Goal: Task Accomplishment & Management: Use online tool/utility

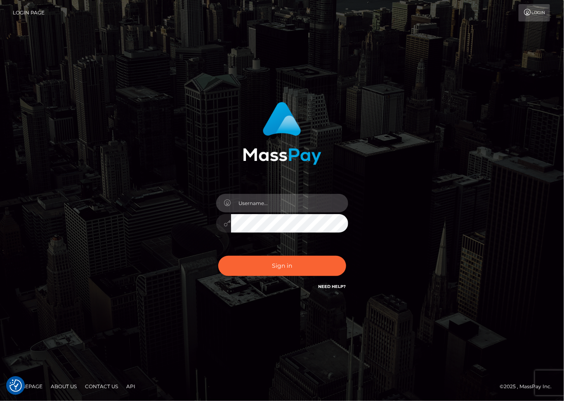
click at [243, 205] on input "text" at bounding box center [289, 203] width 117 height 19
click at [0, 400] on com-1password-button at bounding box center [0, 401] width 0 height 0
type input "dariag"
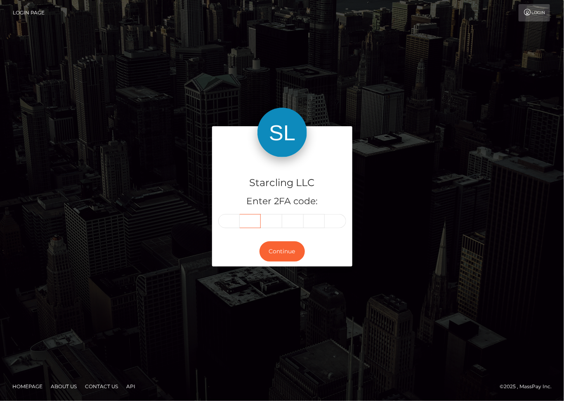
type input "0"
type input "4"
type input "2"
type input "5"
type input "4"
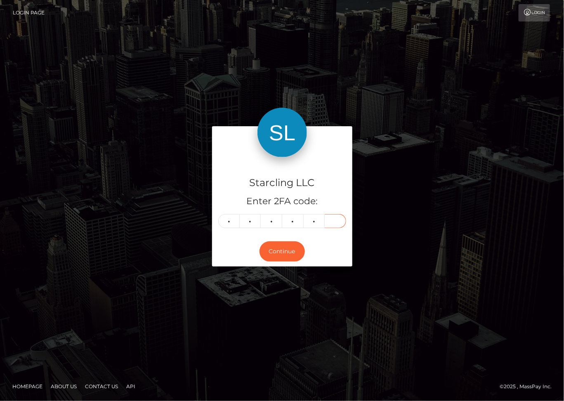
type input "2"
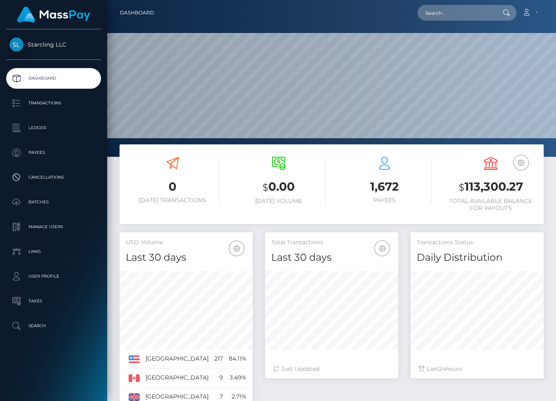
scroll to position [146, 133]
click at [441, 12] on input "text" at bounding box center [457, 13] width 78 height 16
paste input "3342450"
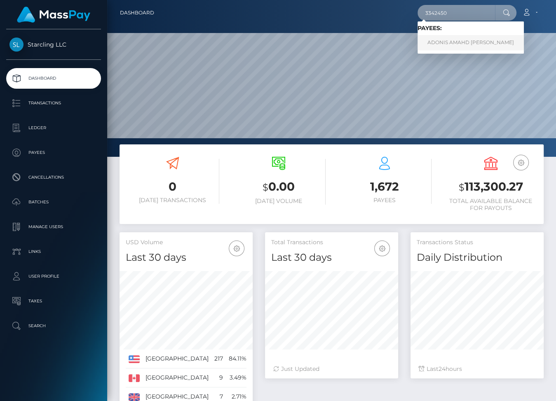
type input "3342450"
click at [449, 41] on link "ADONIS AMAHD AL TALAC" at bounding box center [471, 42] width 106 height 15
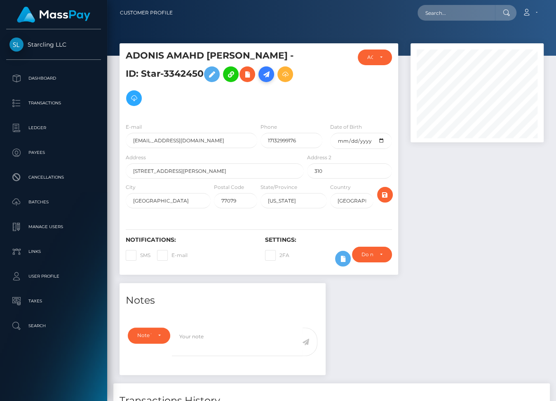
click at [261, 76] on icon at bounding box center [266, 74] width 10 height 10
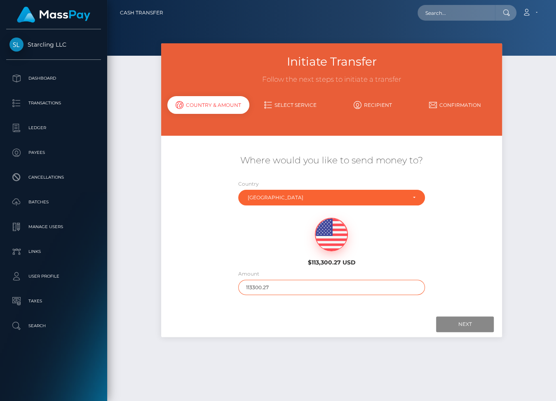
click at [251, 287] on input "113300.27" at bounding box center [331, 287] width 187 height 15
type input "130"
click at [473, 322] on input "Next" at bounding box center [465, 324] width 58 height 16
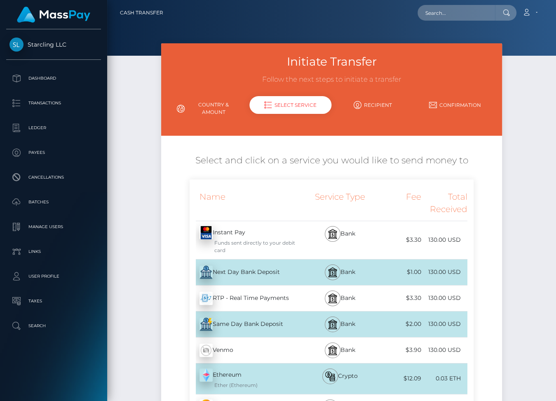
click at [284, 267] on div "Next Day Bank Deposit - USD" at bounding box center [248, 272] width 116 height 23
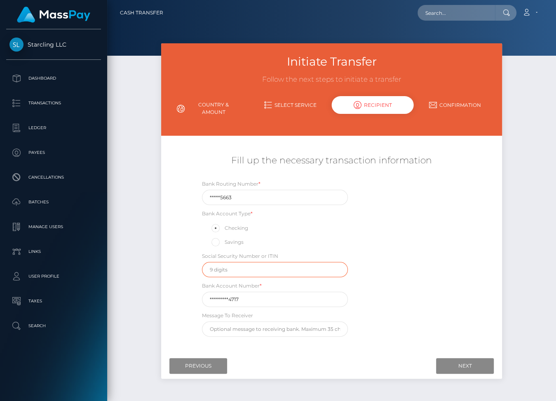
click at [228, 273] on input "text" at bounding box center [275, 269] width 146 height 15
type input "624190627"
drag, startPoint x: 249, startPoint y: 197, endPoint x: 195, endPoint y: 196, distance: 54.8
click at [195, 196] on div "Bank Routing Number * *****5663 Bank Account Type * Checking Savings Social Sec…" at bounding box center [332, 259] width 284 height 161
paste input "04121"
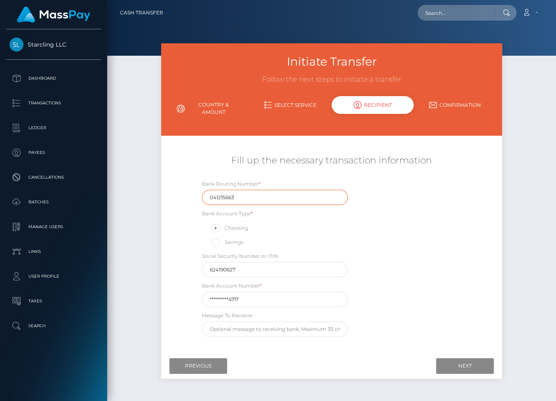
type input "041215663"
drag, startPoint x: 257, startPoint y: 298, endPoint x: 205, endPoint y: 297, distance: 52.0
click at [205, 297] on input "*********4717" at bounding box center [275, 298] width 146 height 15
paste input "128938939"
type input "1289389394717"
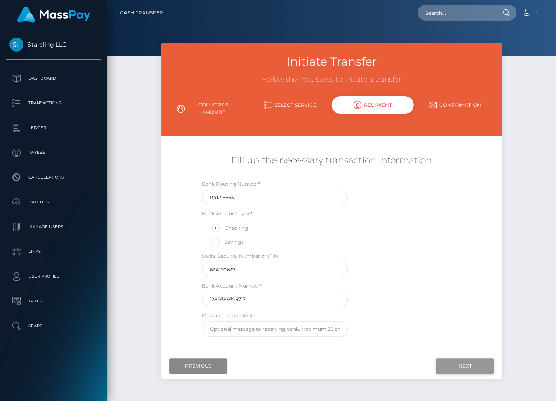
click at [472, 364] on input "Next" at bounding box center [465, 366] width 58 height 16
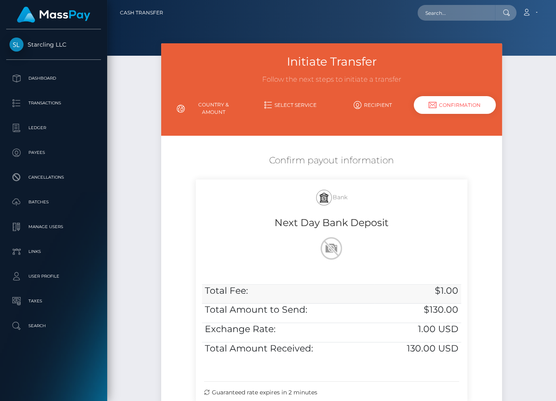
scroll to position [95, 0]
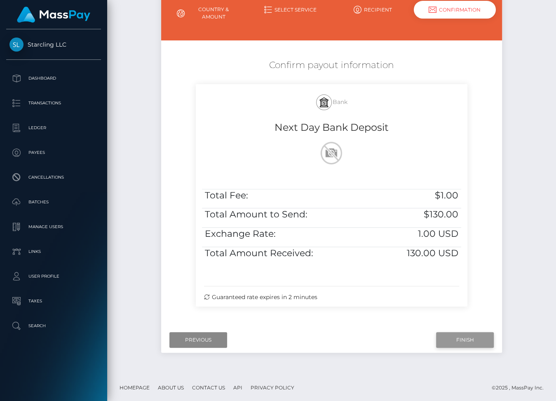
click at [452, 335] on input "Finish" at bounding box center [465, 340] width 58 height 16
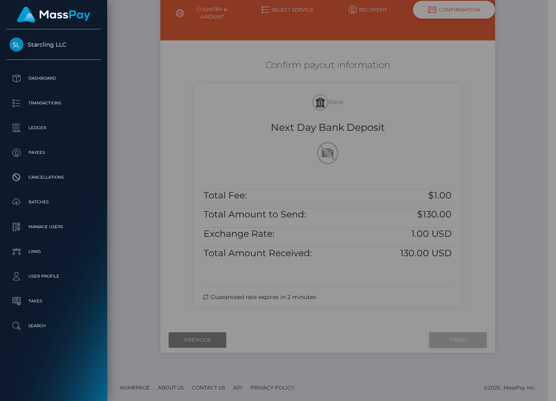
scroll to position [88, 0]
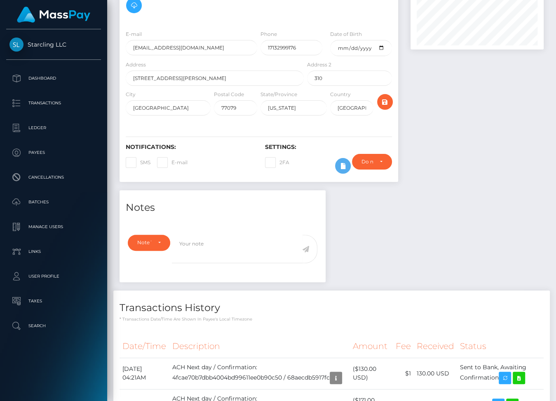
scroll to position [160, 0]
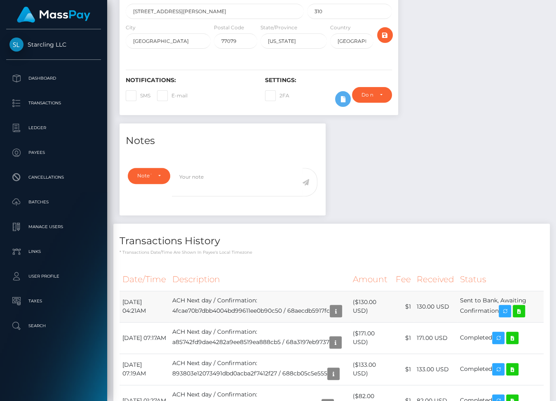
drag, startPoint x: 122, startPoint y: 280, endPoint x: 532, endPoint y: 286, distance: 410.3
click at [532, 291] on tr "August 27, 2025 04:21AM ACH Next day / Confirmation: 4fcae70b7dbb4004bd99611ee0…" at bounding box center [332, 306] width 424 height 31
copy tbody "August 27, 2025 04:21AM ACH Next day / Confirmation: 4fcae70b7dbb4004bd99611ee0…"
click at [524, 306] on icon at bounding box center [519, 311] width 10 height 10
click at [38, 155] on p "Payees" at bounding box center [53, 152] width 88 height 12
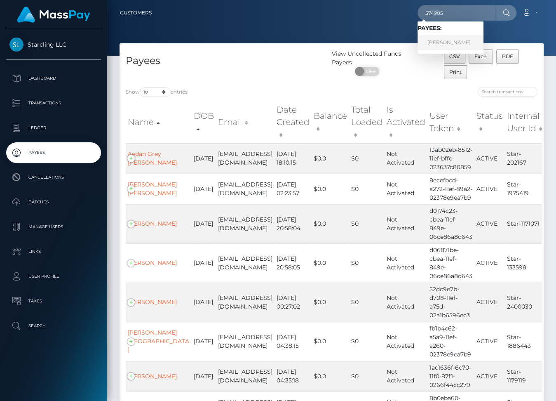
type input "574905"
click at [463, 40] on link "Klarissa Smith" at bounding box center [451, 42] width 66 height 15
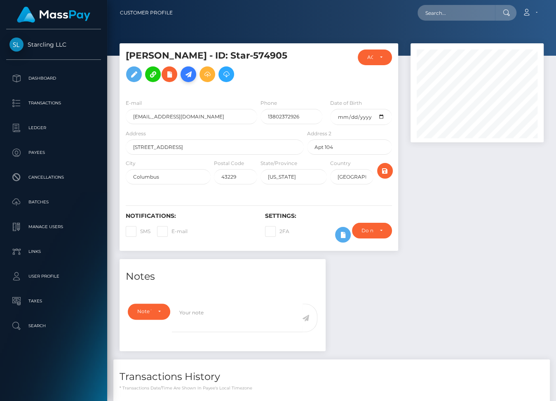
click at [183, 80] on icon at bounding box center [188, 74] width 10 height 10
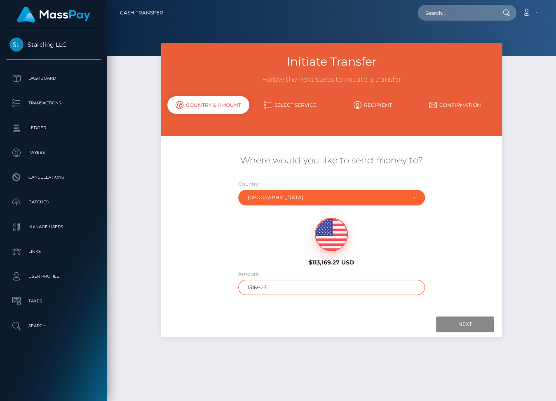
click at [250, 285] on input "113169.27" at bounding box center [331, 287] width 187 height 15
type input "82"
click at [475, 324] on input "Next" at bounding box center [465, 324] width 58 height 16
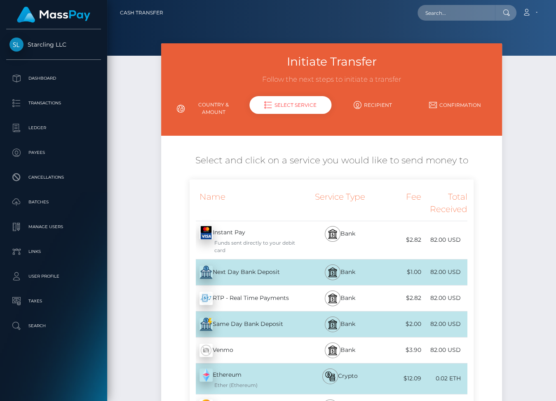
click at [295, 273] on div "Next Day Bank Deposit - USD" at bounding box center [248, 272] width 116 height 23
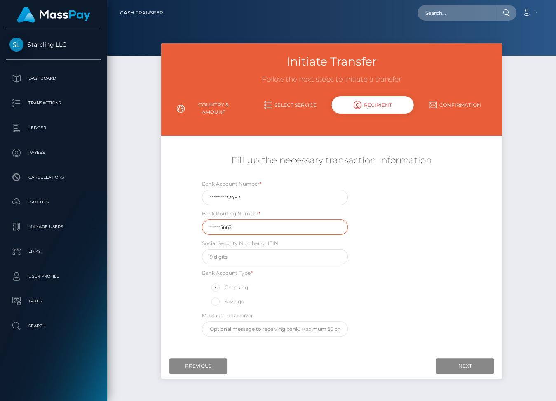
drag, startPoint x: 256, startPoint y: 228, endPoint x: 198, endPoint y: 228, distance: 57.3
click at [198, 228] on div "Bank Routing Number * *****5663" at bounding box center [275, 222] width 159 height 26
paste input "031101279"
type input "031101279"
drag, startPoint x: 250, startPoint y: 195, endPoint x: 199, endPoint y: 193, distance: 50.7
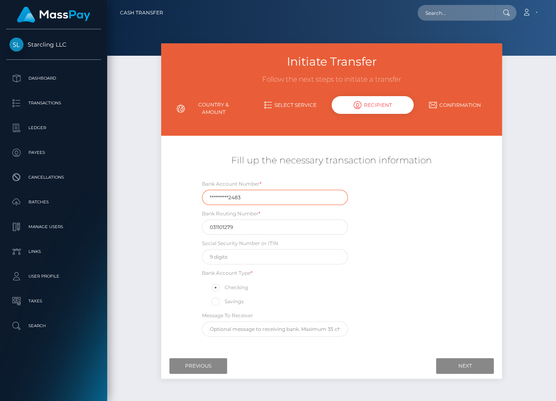
click at [199, 193] on div "Bank Account Number * *********2483" at bounding box center [275, 192] width 159 height 26
paste input "766155615269"
type input "766155615269"
click at [264, 256] on input "text" at bounding box center [275, 256] width 146 height 15
type input "437953706"
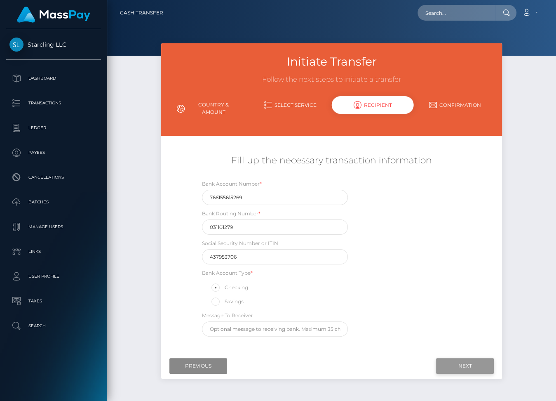
click at [461, 360] on input "Next" at bounding box center [465, 366] width 58 height 16
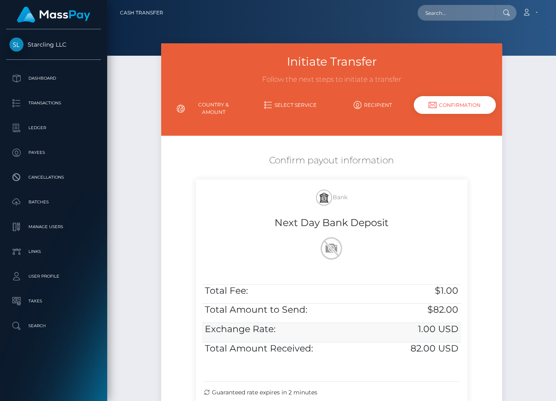
scroll to position [95, 0]
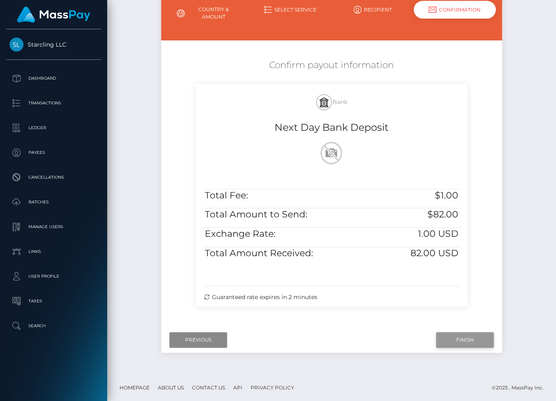
click at [470, 337] on input "Finish" at bounding box center [465, 340] width 58 height 16
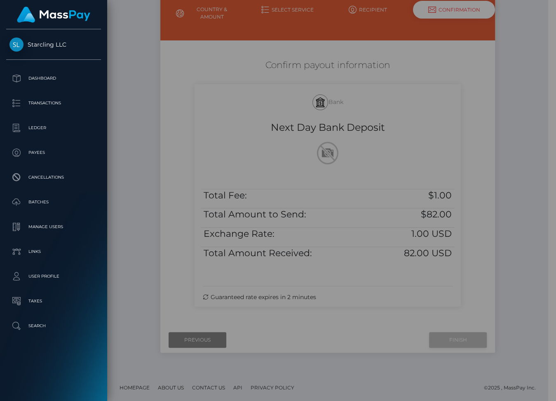
scroll to position [88, 0]
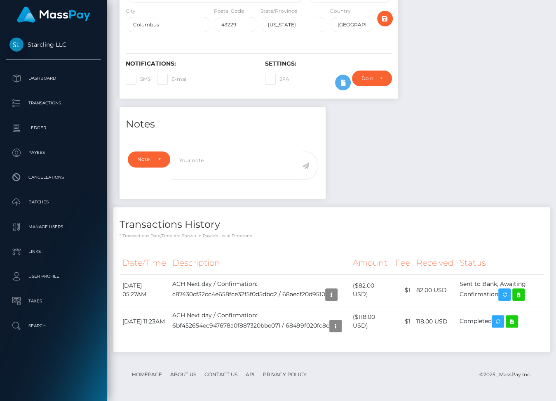
scroll to position [99, 133]
drag, startPoint x: 122, startPoint y: 276, endPoint x: 531, endPoint y: 284, distance: 409.5
click at [531, 284] on tr "August 27, 2025 05:27AM ACH Next day / Confirmation: c87430cf32cc4e658fce32f5f0…" at bounding box center [332, 289] width 424 height 31
copy tbody "August 27, 2025 05:27AM ACH Next day / Confirmation: c87430cf32cc4e658fce32f5f0…"
click at [524, 289] on icon at bounding box center [519, 294] width 10 height 10
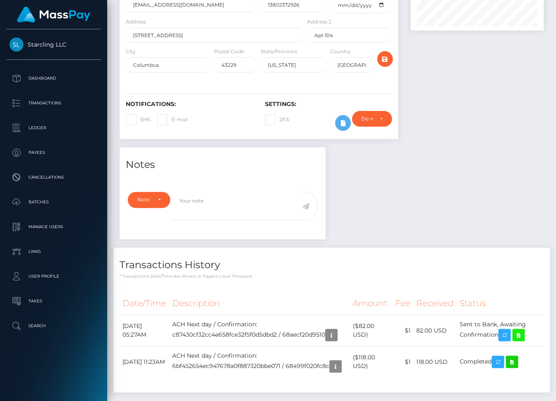
scroll to position [0, 0]
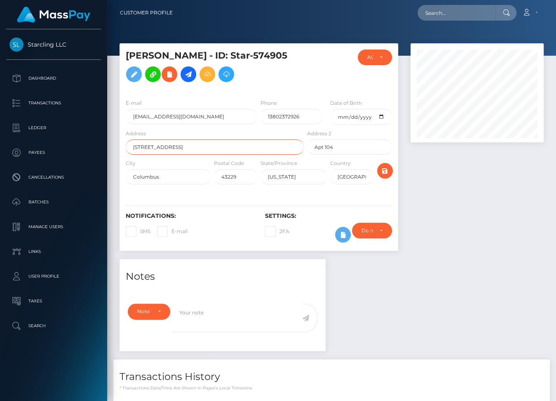
click at [216, 155] on input "4889 Kingshill Dr" at bounding box center [215, 146] width 178 height 15
paste input "1806 Jackson Rd"
type input "1806 Jackson Rd"
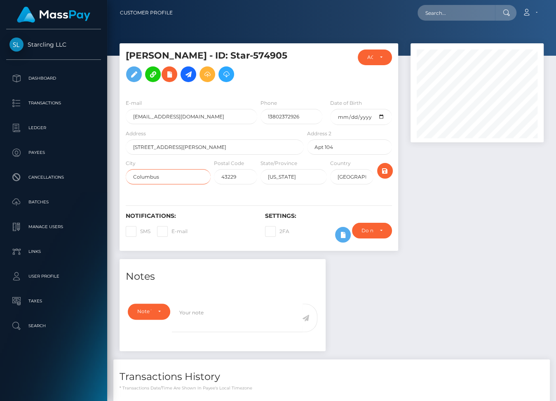
click at [202, 184] on input "Columbus" at bounding box center [168, 176] width 85 height 15
click at [143, 183] on input "Columbus" at bounding box center [168, 176] width 85 height 15
paste input "armel"
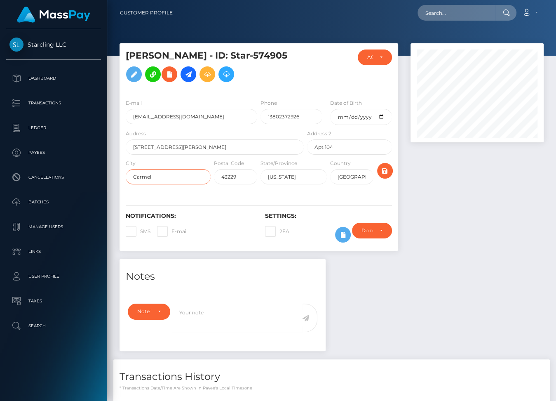
type input "Carmel"
click at [297, 184] on input "Ohio" at bounding box center [294, 176] width 66 height 15
paste input "Indiana"
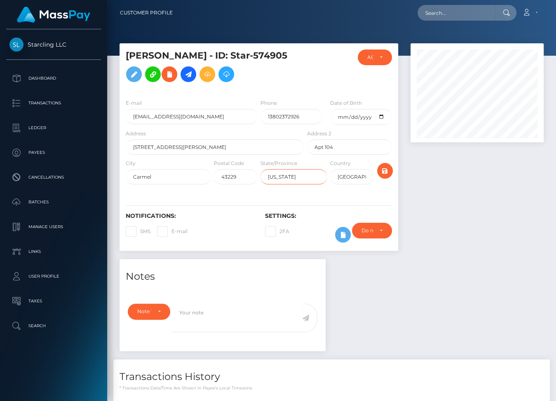
type input "Indiana"
click at [231, 184] on input "43229" at bounding box center [235, 176] width 43 height 15
paste input "6032"
type input "46032"
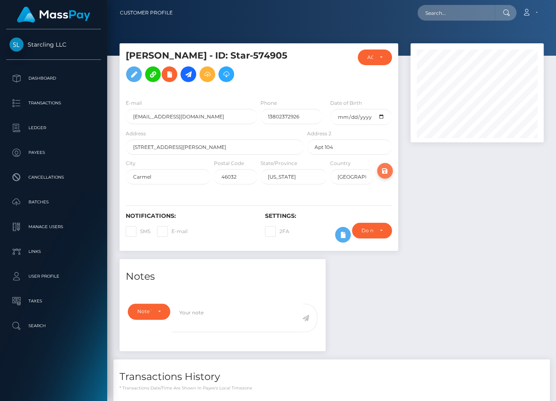
click at [383, 176] on icon "submit" at bounding box center [385, 171] width 10 height 10
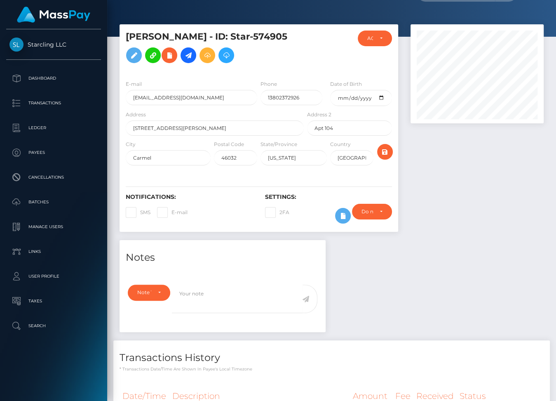
scroll to position [22, 0]
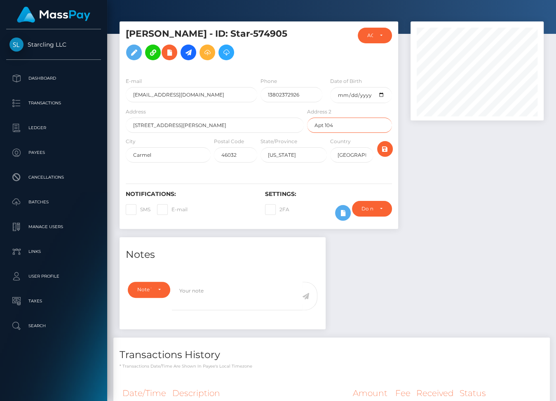
click at [320, 133] on input "Apt 104" at bounding box center [349, 125] width 85 height 15
type input "104"
click at [317, 133] on input "104" at bounding box center [349, 125] width 85 height 15
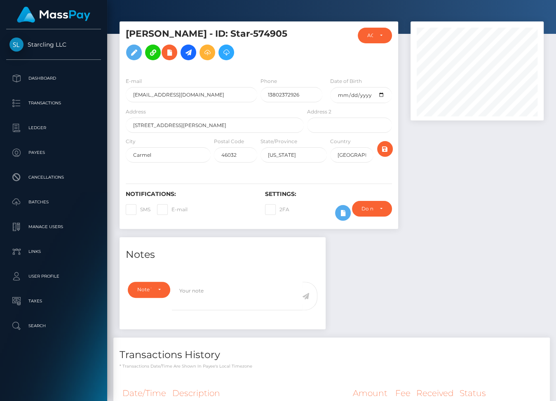
click at [384, 195] on div "Notifications: SMS E-mail Settings: 2FA" at bounding box center [259, 200] width 279 height 58
click at [387, 154] on icon "submit" at bounding box center [385, 149] width 10 height 10
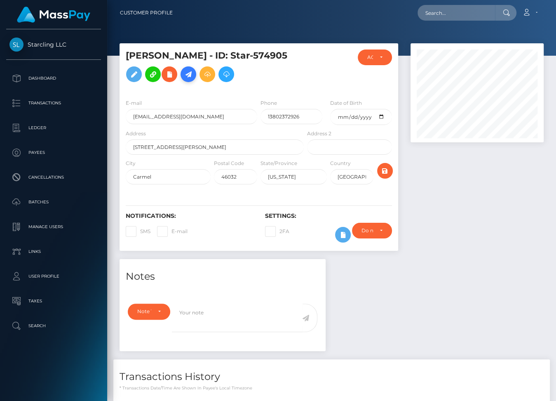
scroll to position [99, 133]
click at [183, 80] on icon at bounding box center [188, 74] width 10 height 10
click at [171, 155] on input "1806 Jackson Rd" at bounding box center [215, 146] width 178 height 15
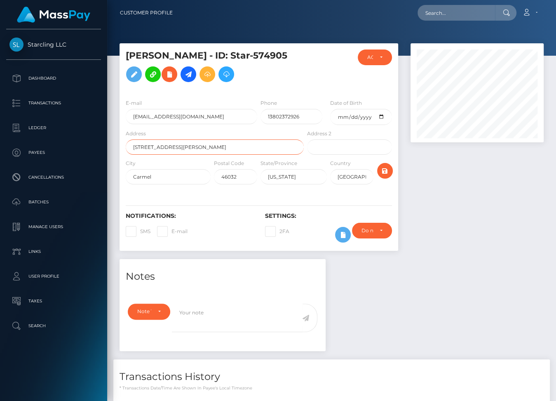
click at [171, 155] on input "1806 Jackson Rd" at bounding box center [215, 146] width 178 height 15
paste input "[STREET_ADDRESS]"
type input "[STREET_ADDRESS]"
click at [320, 155] on input "text" at bounding box center [349, 146] width 85 height 15
paste input "Apt F"
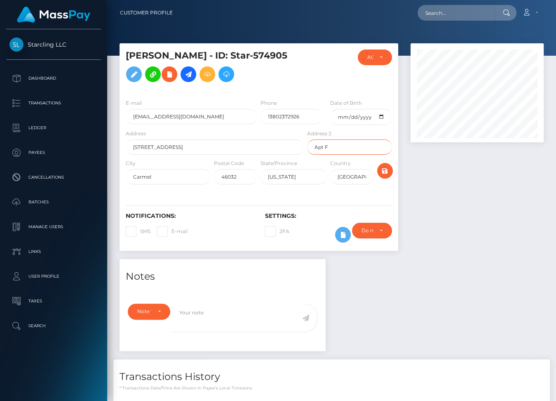
type input "Apt F"
click at [152, 184] on input "Carmel" at bounding box center [168, 176] width 85 height 15
paste input "olumbus"
type input "Columbus"
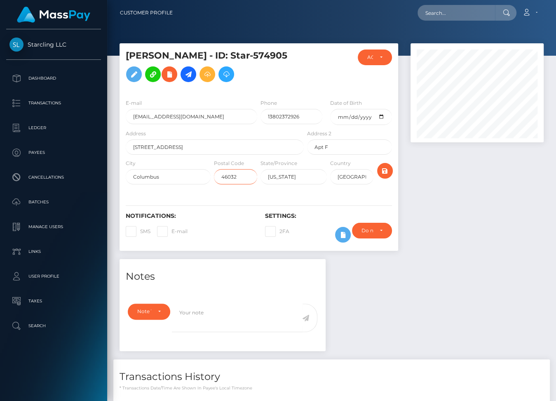
click at [243, 185] on body "Starcling LLC Dashboard Transactions Ledger Payees Cancellations" at bounding box center [278, 200] width 556 height 401
click at [0, 400] on com-1password-button at bounding box center [0, 401] width 0 height 0
click at [231, 184] on input "46032" at bounding box center [235, 176] width 43 height 15
paste input "3224"
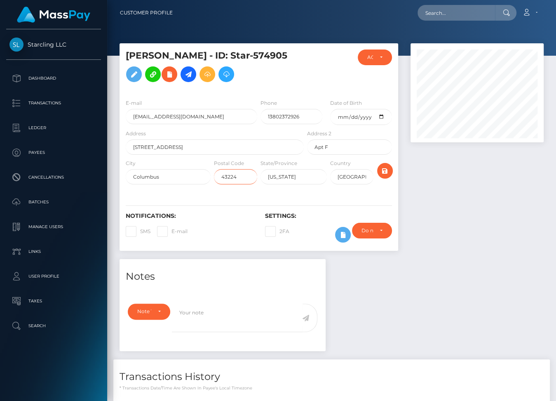
type input "43224"
click at [283, 184] on input "[US_STATE]" at bounding box center [294, 176] width 66 height 15
paste input "Ohio"
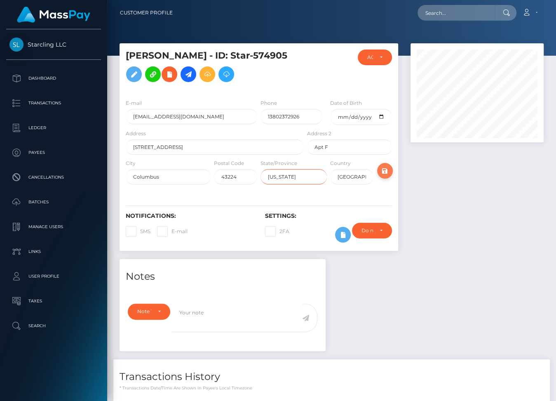
type input "Ohio"
click at [388, 176] on icon "submit" at bounding box center [385, 171] width 10 height 10
click at [48, 149] on p "Payees" at bounding box center [53, 152] width 88 height 12
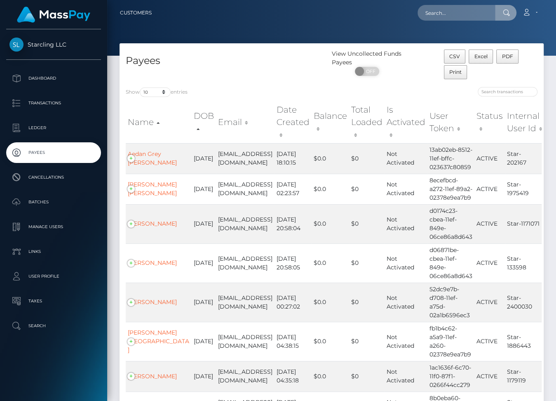
click at [453, 16] on input "text" at bounding box center [457, 13] width 78 height 16
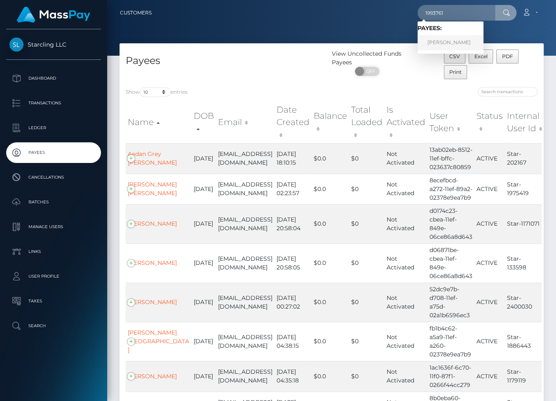
type input "1993761"
click at [465, 39] on link "Anthony Jackson" at bounding box center [451, 42] width 66 height 15
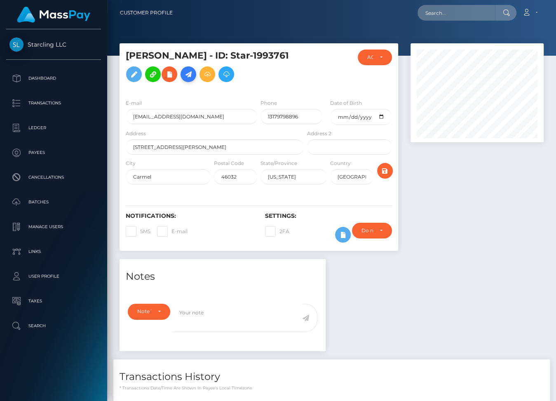
click at [186, 76] on icon at bounding box center [188, 74] width 10 height 10
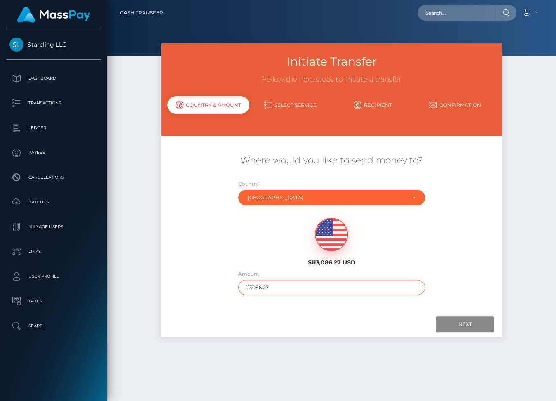
click at [270, 283] on input "113086.27" at bounding box center [331, 287] width 187 height 15
type input "1088"
click at [453, 325] on input "Next" at bounding box center [465, 324] width 58 height 16
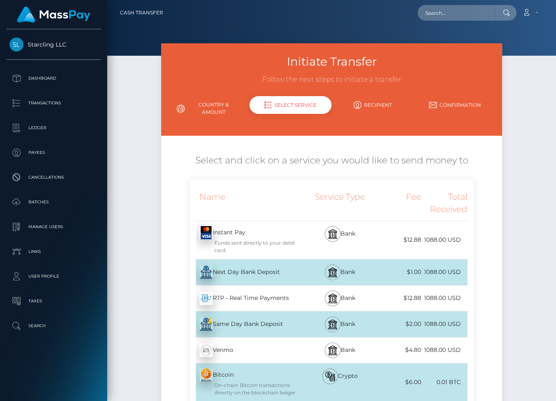
click at [328, 271] on img at bounding box center [333, 272] width 10 height 10
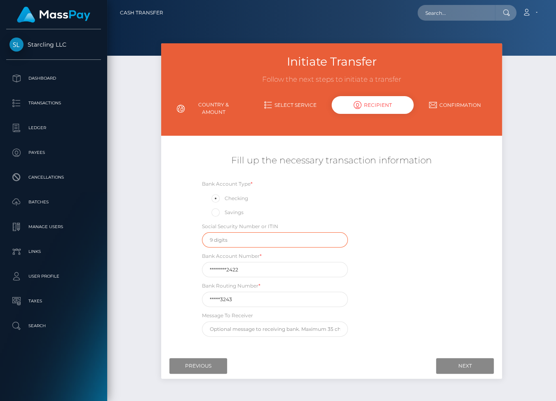
click at [228, 241] on input "text" at bounding box center [275, 239] width 146 height 15
type input "921669598"
drag, startPoint x: 241, startPoint y: 295, endPoint x: 193, endPoint y: 296, distance: 47.8
click at [193, 296] on div "Bank Account Type * Checking Savings Social Security Number or ITIN 921669598 B…" at bounding box center [332, 259] width 284 height 161
drag, startPoint x: 240, startPoint y: 298, endPoint x: 203, endPoint y: 297, distance: 36.7
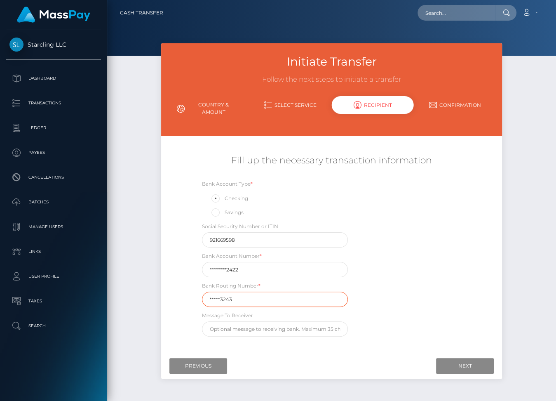
click at [203, 297] on input "*****3243" at bounding box center [275, 298] width 146 height 15
paste input "12430"
type input "124303243"
drag, startPoint x: 240, startPoint y: 267, endPoint x: 195, endPoint y: 266, distance: 44.1
click at [196, 266] on div "Bank Account Number * ********2422" at bounding box center [275, 264] width 159 height 26
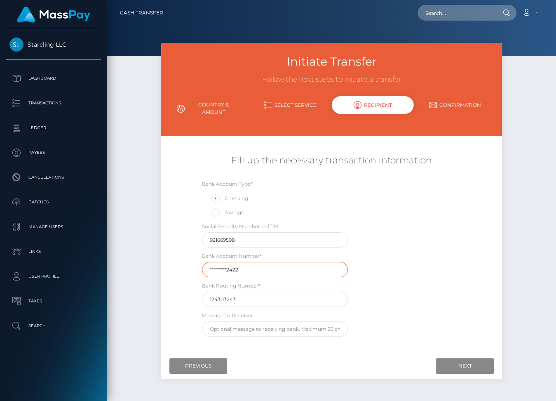
paste input "40011559"
type input "400115592422"
click at [464, 367] on input "Next" at bounding box center [465, 366] width 58 height 16
click at [300, 239] on input "921669598" at bounding box center [275, 239] width 146 height 15
click at [339, 240] on div "Social Security Number or ITIN 921669598" at bounding box center [275, 235] width 146 height 26
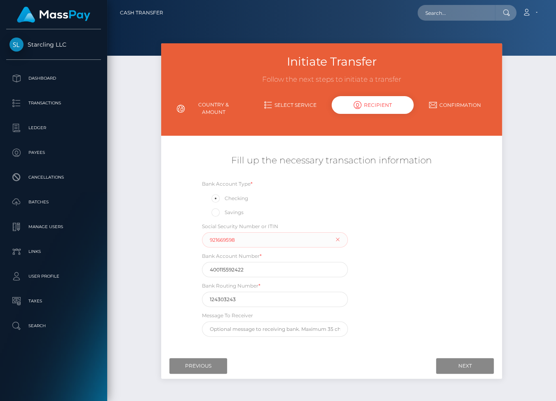
click at [337, 240] on div "Social Security Number or ITIN 921669598" at bounding box center [275, 235] width 146 height 26
click at [289, 238] on input "921669598" at bounding box center [275, 239] width 146 height 15
click at [384, 285] on div "Bank Account Type * Checking Savings Social Security Number or ITIN Bank Accoun…" at bounding box center [332, 259] width 284 height 161
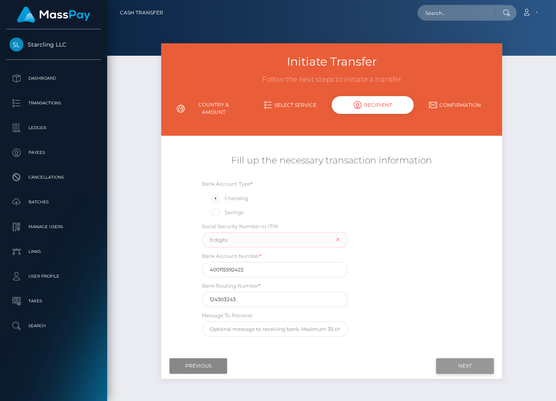
click at [450, 361] on input "Next" at bounding box center [465, 366] width 58 height 16
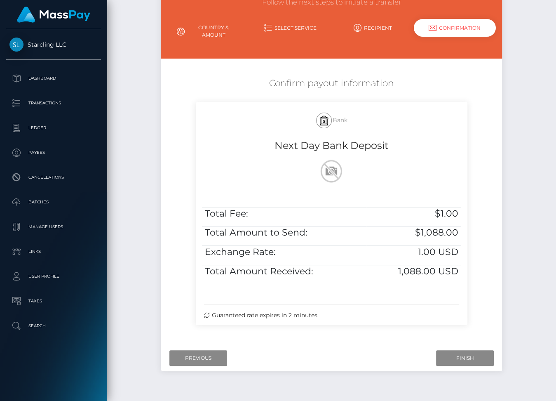
scroll to position [95, 0]
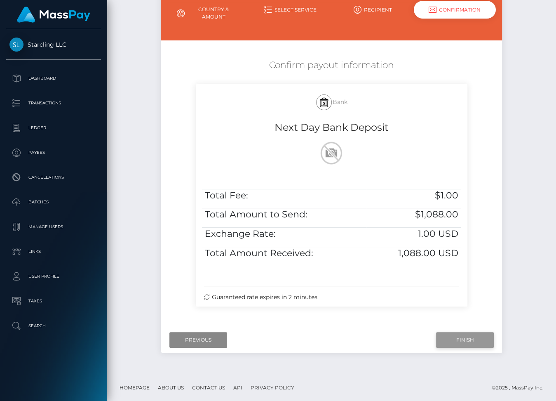
click at [466, 344] on input "Finish" at bounding box center [465, 340] width 58 height 16
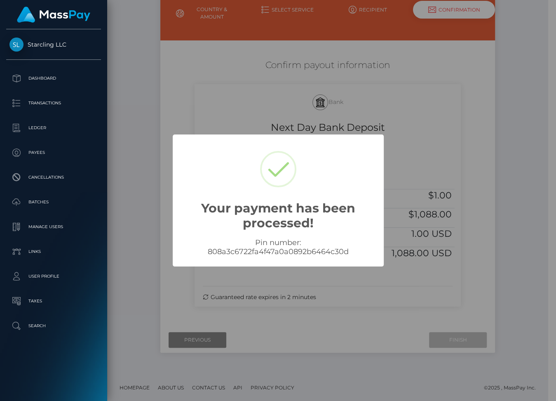
scroll to position [88, 0]
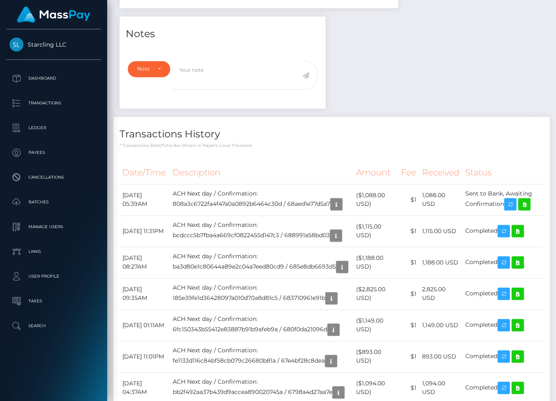
scroll to position [295, 0]
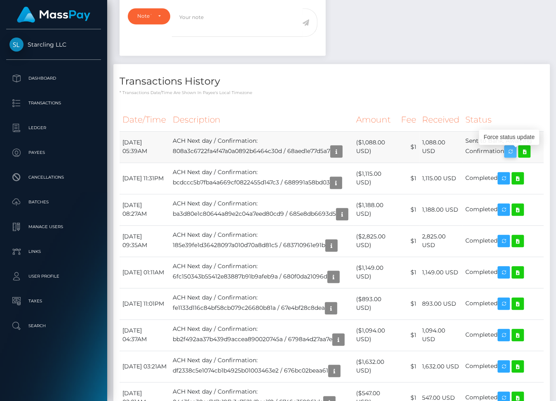
drag, startPoint x: 123, startPoint y: 145, endPoint x: 512, endPoint y: 155, distance: 389.3
click at [512, 155] on tr "[DATE] 05:39AM ACH Next day / Confirmation: 808a3c6722fa4f47a0a0892b6464c30d / …" at bounding box center [332, 146] width 424 height 31
copy tr "[DATE] 05:39AM ACH Next day / Confirmation: 808a3c6722fa4f47a0a0892b6464c30d / …"
click at [529, 157] on icon at bounding box center [524, 151] width 10 height 10
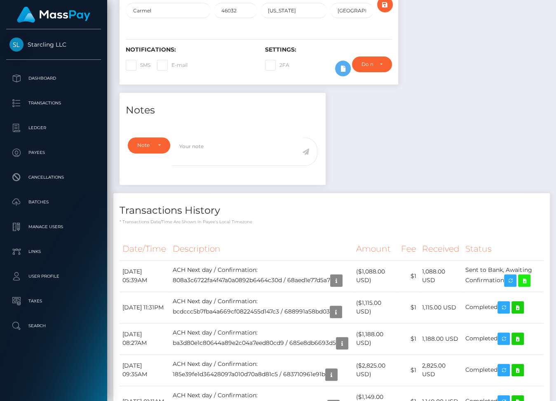
scroll to position [0, 0]
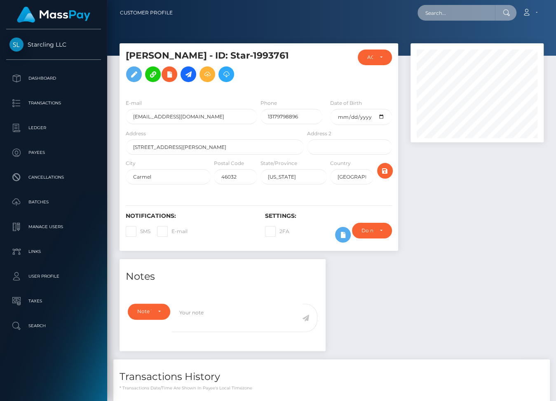
click at [445, 12] on input "text" at bounding box center [457, 13] width 78 height 16
paste input "198906"
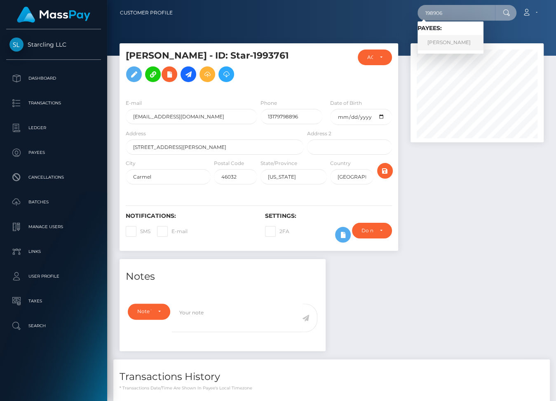
type input "198906"
click at [452, 42] on link "Alexis Garcia" at bounding box center [451, 42] width 66 height 15
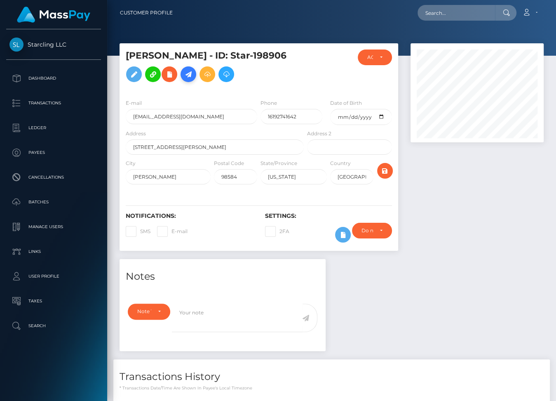
click at [183, 80] on icon at bounding box center [188, 74] width 10 height 10
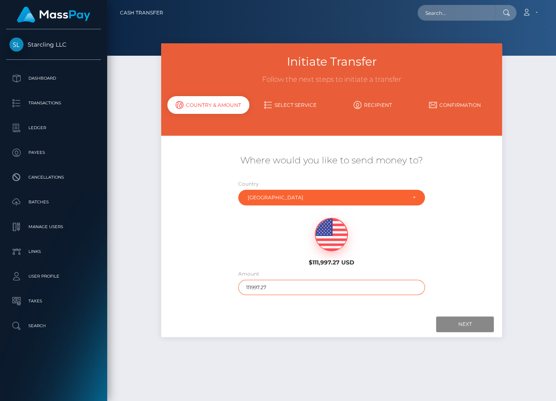
click at [260, 288] on input "111997.27" at bounding box center [331, 287] width 187 height 15
type input "515"
click at [466, 322] on input "Next" at bounding box center [465, 324] width 58 height 16
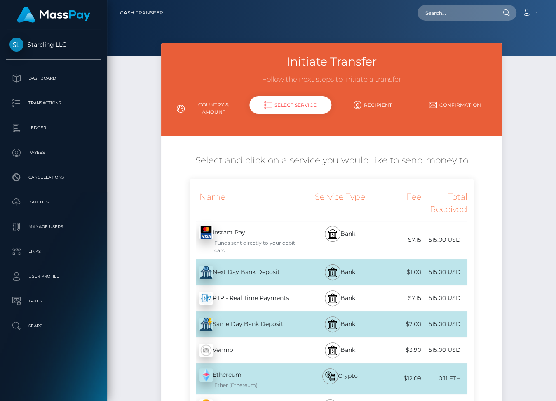
click at [280, 271] on div "Next Day Bank Deposit - USD" at bounding box center [248, 272] width 116 height 23
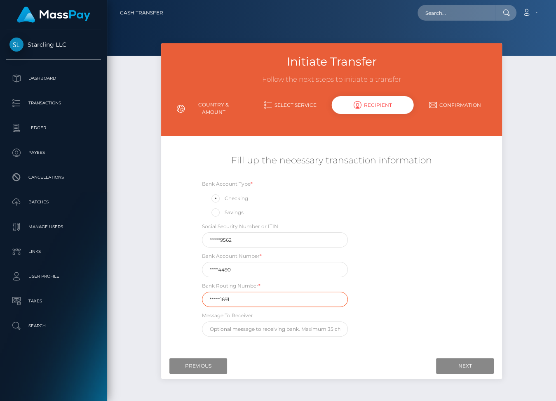
click at [216, 299] on input "*****1691" at bounding box center [275, 298] width 146 height 15
paste input "32228"
type input "322281691"
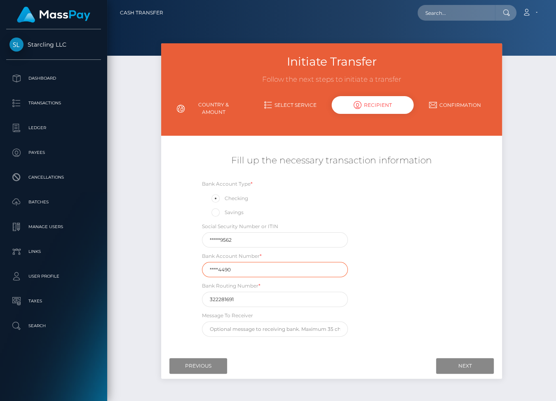
drag, startPoint x: 231, startPoint y: 272, endPoint x: 197, endPoint y: 272, distance: 33.8
click at [197, 272] on div "Bank Account Number * ****4490" at bounding box center [275, 264] width 159 height 26
drag, startPoint x: 241, startPoint y: 269, endPoint x: 204, endPoint y: 268, distance: 37.1
click at [204, 268] on input "****4490" at bounding box center [275, 269] width 146 height 15
paste input "8105"
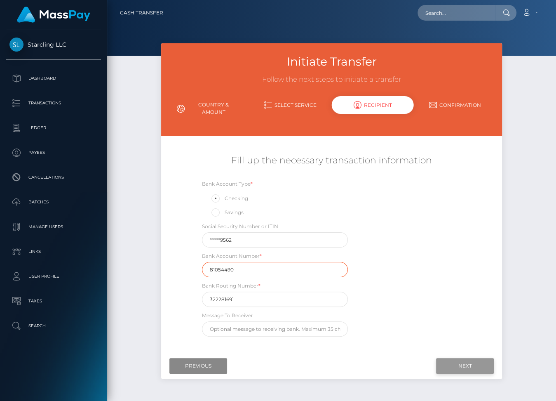
type input "81054490"
click at [480, 366] on input "Next" at bounding box center [465, 366] width 58 height 16
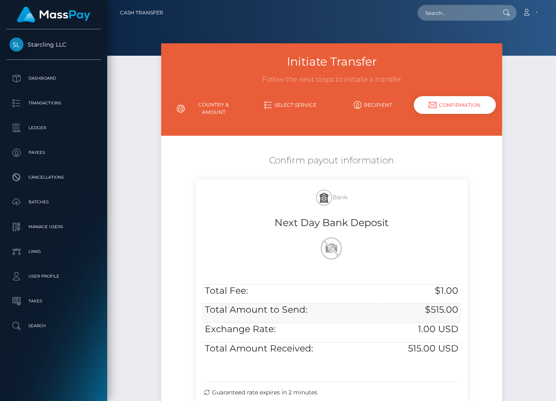
scroll to position [95, 0]
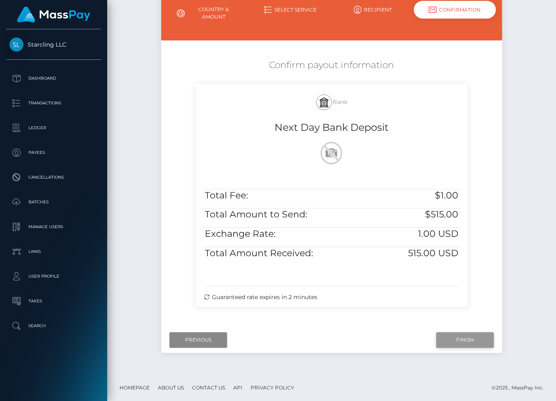
click at [455, 335] on input "Finish" at bounding box center [465, 340] width 58 height 16
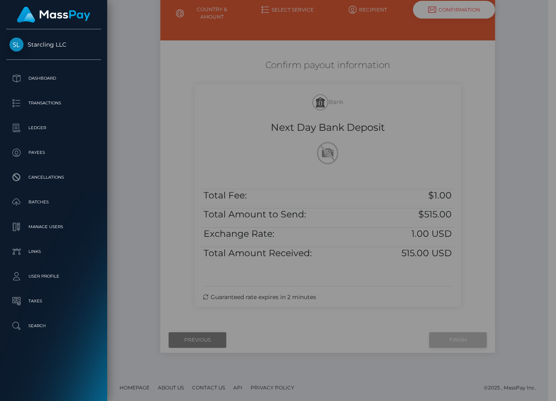
scroll to position [88, 0]
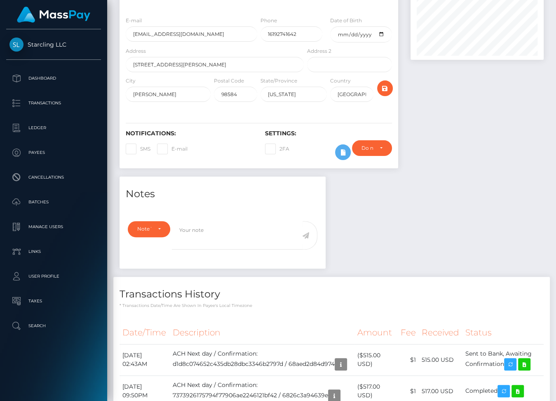
scroll to position [139, 0]
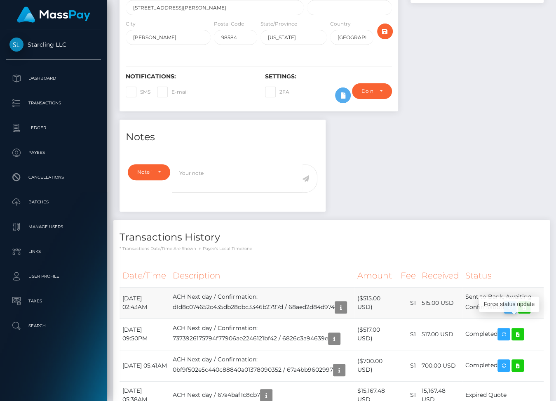
drag, startPoint x: 122, startPoint y: 311, endPoint x: 510, endPoint y: 320, distance: 388.5
click at [510, 318] on tr "August 27, 2025 02:43AM ACH Next day / Confirmation: d1d8c074652c435db28dbc3346…" at bounding box center [332, 302] width 424 height 31
copy tr "August 27, 2025 02:43AM ACH Next day / Confirmation: d1d8c074652c435db28dbc3346…"
click at [529, 313] on icon at bounding box center [524, 307] width 10 height 10
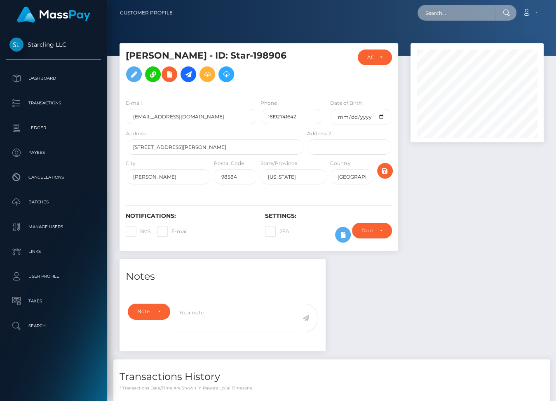
click at [451, 9] on input "text" at bounding box center [457, 13] width 78 height 16
paste input "1795811"
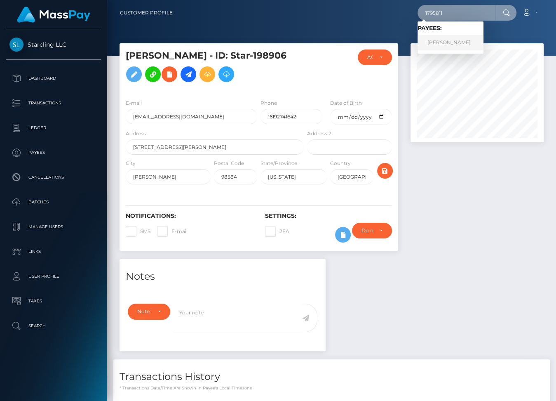
type input "1795811"
click at [456, 41] on link "Kara Blakeslee" at bounding box center [451, 42] width 66 height 15
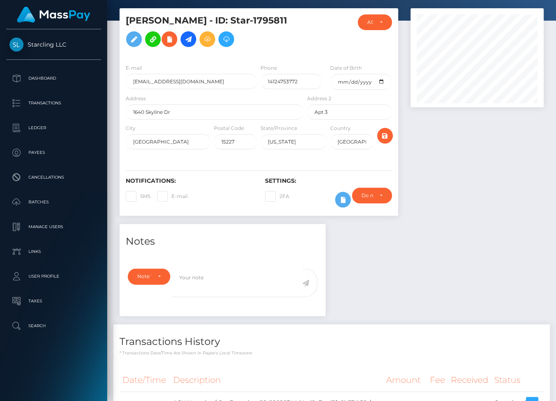
scroll to position [21, 0]
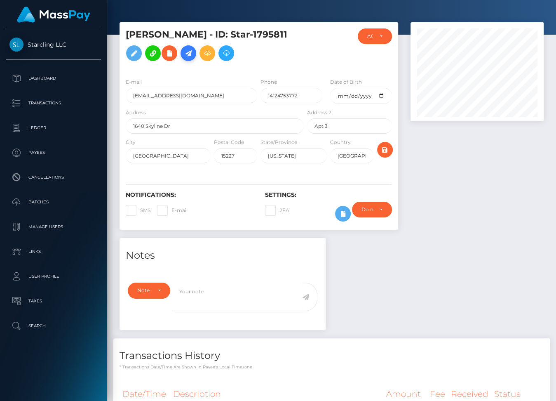
click at [183, 59] on icon at bounding box center [188, 53] width 10 height 10
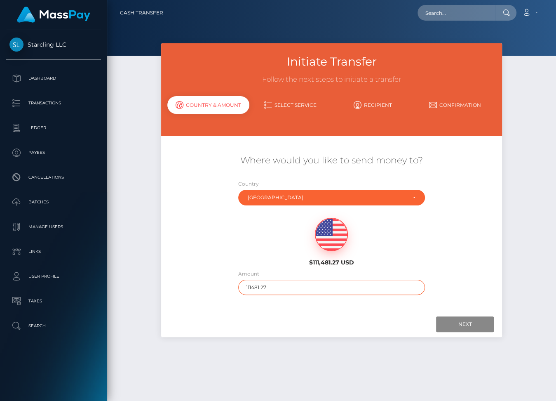
click at [298, 285] on input "111481.27" at bounding box center [331, 287] width 187 height 15
type input "105"
click at [457, 322] on input "Next" at bounding box center [465, 324] width 58 height 16
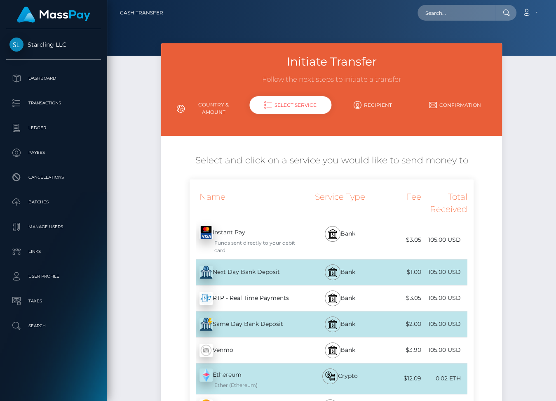
click at [296, 270] on div "Next Day Bank Deposit - USD" at bounding box center [248, 272] width 116 height 23
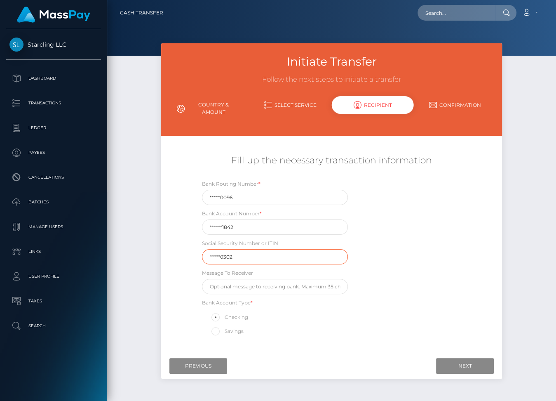
drag, startPoint x: 242, startPoint y: 258, endPoint x: 191, endPoint y: 256, distance: 51.2
click at [191, 256] on div "Bank Routing Number * *****0096 Bank Account Number * ******1842 Social Securit…" at bounding box center [332, 259] width 284 height 161
paste input "043000096"
type input "043000096"
drag, startPoint x: 240, startPoint y: 198, endPoint x: 195, endPoint y: 196, distance: 44.6
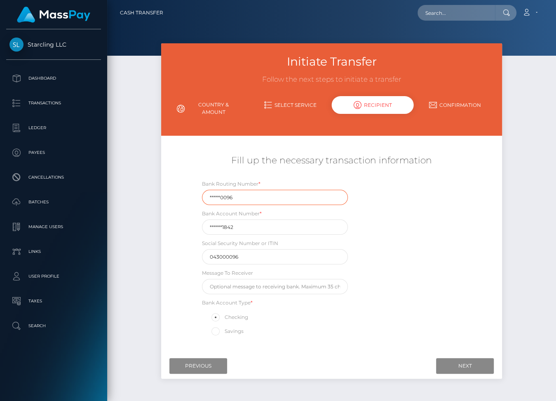
click at [196, 196] on div "Bank Routing Number * *****0096" at bounding box center [275, 192] width 159 height 26
paste input "04300"
type input "043000096"
drag, startPoint x: 245, startPoint y: 255, endPoint x: 202, endPoint y: 256, distance: 43.3
click at [202, 256] on input "043000096" at bounding box center [275, 256] width 146 height 15
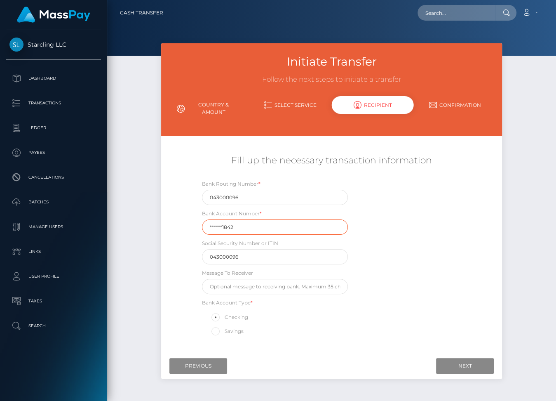
drag, startPoint x: 240, startPoint y: 225, endPoint x: 202, endPoint y: 227, distance: 38.4
click at [202, 227] on input "******1842" at bounding box center [275, 226] width 146 height 15
paste input "102577"
type input "1025771842"
click at [226, 266] on div "Bank Routing Number * 043000096 Bank Account Number * 1025771842 Social Securit…" at bounding box center [332, 259] width 284 height 161
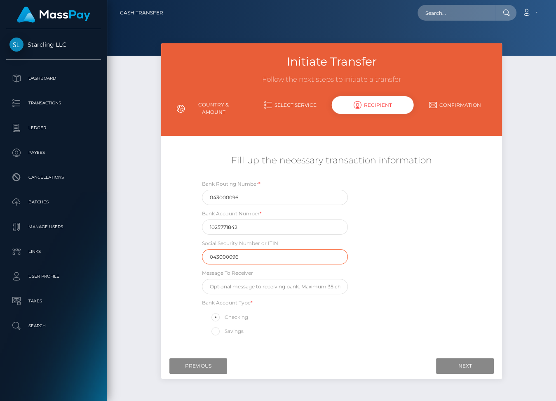
click at [221, 254] on input "043000096" at bounding box center [275, 256] width 146 height 15
type input "181720302"
click at [449, 364] on input "Next" at bounding box center [465, 366] width 58 height 16
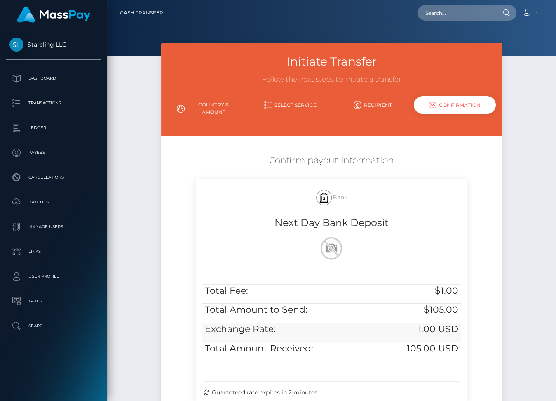
scroll to position [95, 0]
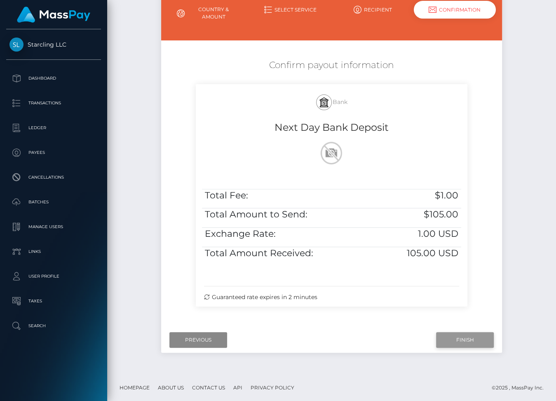
click at [475, 340] on input "Finish" at bounding box center [465, 340] width 58 height 16
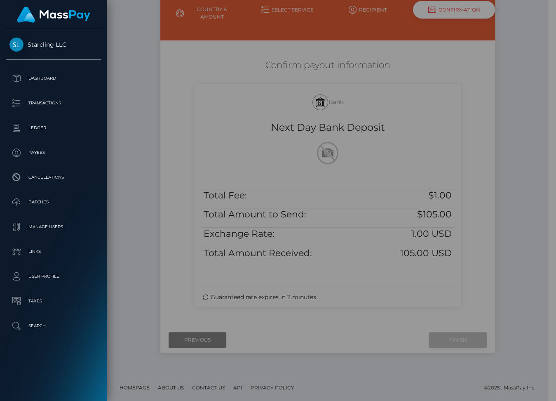
scroll to position [88, 0]
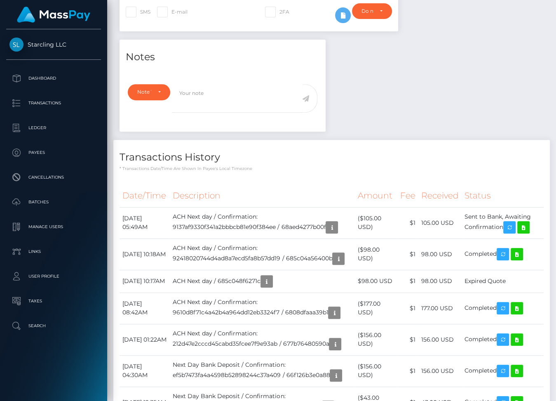
scroll to position [99, 133]
drag, startPoint x: 122, startPoint y: 229, endPoint x: 507, endPoint y: 236, distance: 384.7
click at [507, 236] on tr "[DATE] 05:49AM ACH Next day / Confirmation: 9137af9330f341a2bbbcb81e90f384ee / …" at bounding box center [332, 222] width 424 height 31
copy tr "[DATE] 05:49AM ACH Next day / Confirmation: 9137af9330f341a2bbbcb81e90f384ee / …"
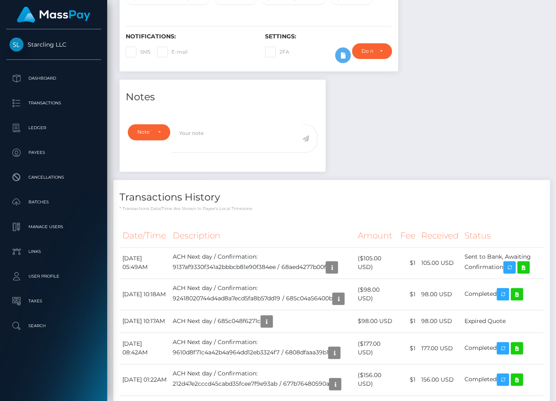
scroll to position [196, 0]
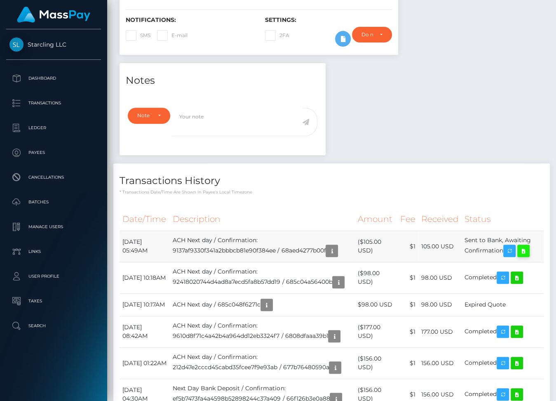
click at [529, 256] on icon at bounding box center [524, 251] width 10 height 10
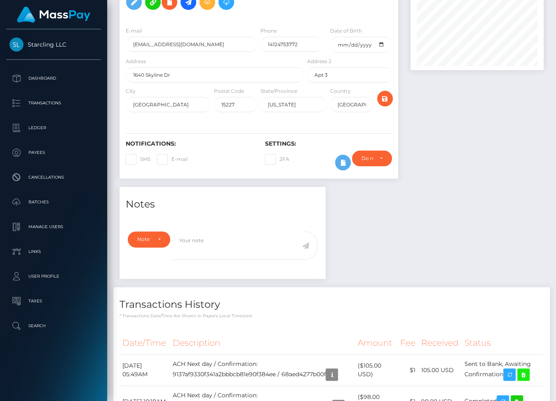
scroll to position [0, 0]
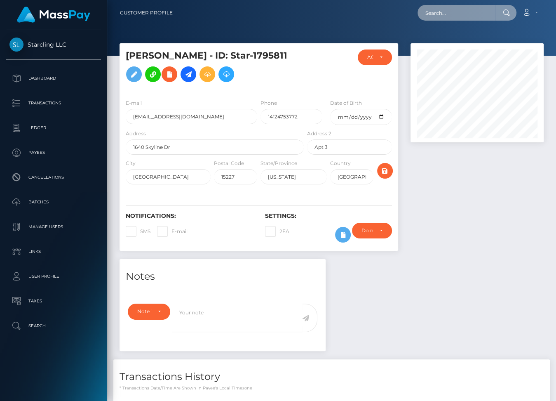
click at [437, 14] on input "text" at bounding box center [457, 13] width 78 height 16
paste input "2289970"
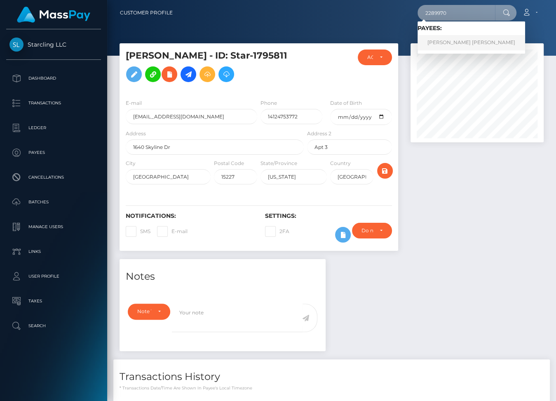
type input "2289970"
click at [458, 43] on link "Manuel Alejandro Valeriano Gamarra" at bounding box center [472, 42] width 108 height 15
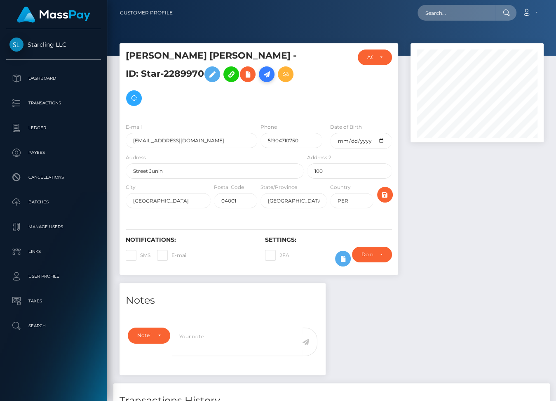
click at [262, 80] on icon at bounding box center [267, 74] width 10 height 10
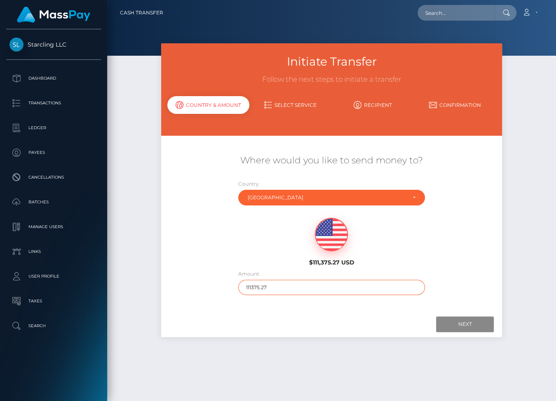
click at [265, 287] on input "111375.27" at bounding box center [331, 287] width 187 height 15
type input "1000"
click at [456, 322] on input "Next" at bounding box center [465, 324] width 58 height 16
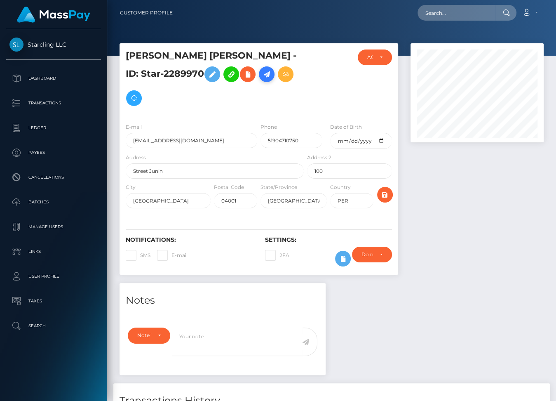
scroll to position [99, 133]
click at [262, 80] on icon at bounding box center [267, 74] width 10 height 10
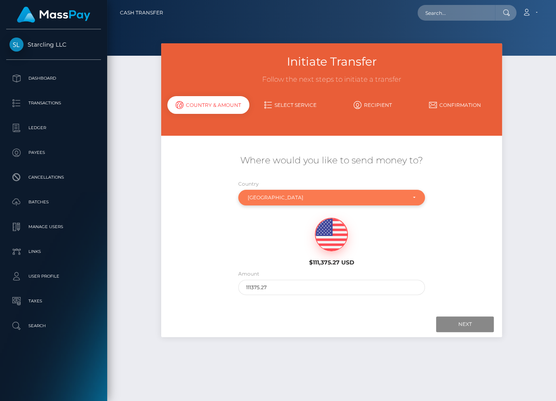
click at [306, 197] on div "Peru" at bounding box center [327, 197] width 158 height 7
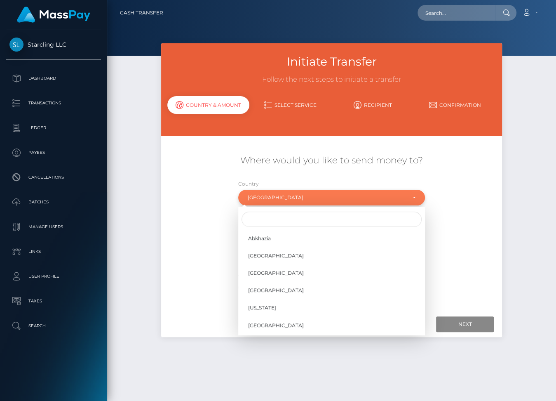
scroll to position [2502, 0]
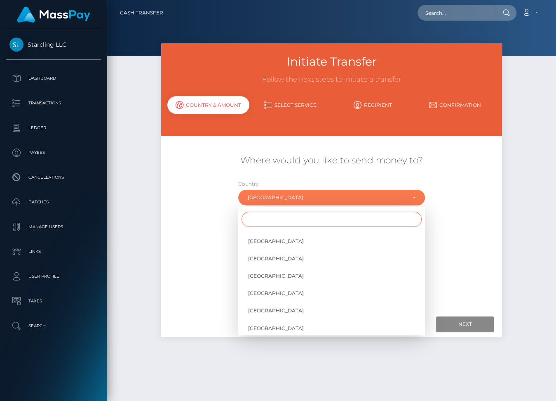
click at [289, 219] on input "Search" at bounding box center [332, 219] width 180 height 15
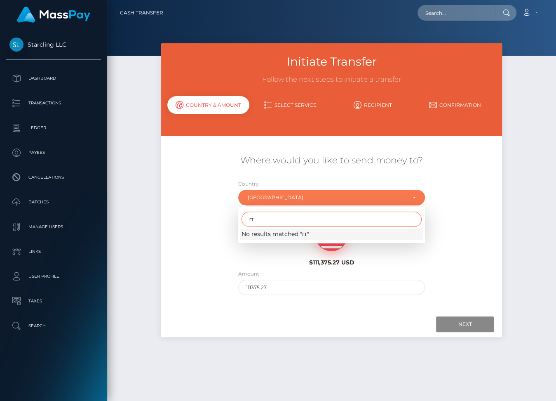
type input "г"
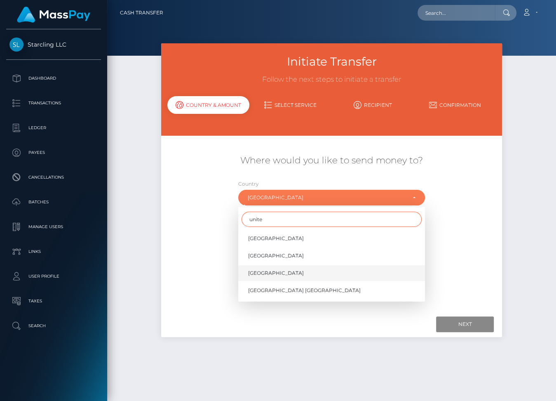
scroll to position [21, 0]
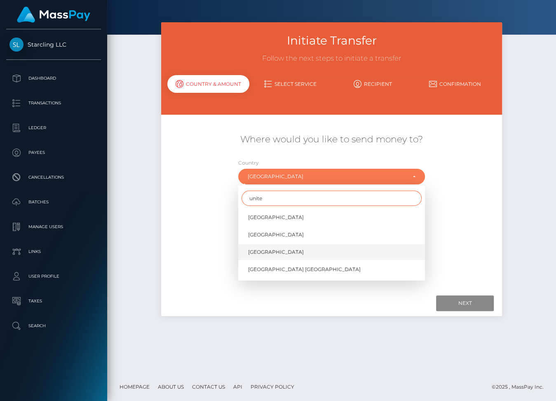
type input "unite"
click at [272, 252] on span "United States" at bounding box center [276, 251] width 56 height 7
select select "USA"
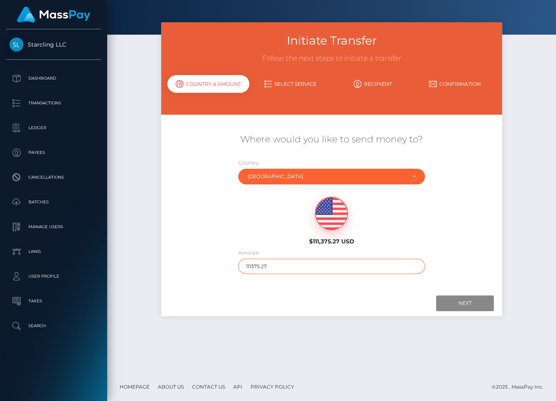
click at [258, 266] on input "111375.27" at bounding box center [331, 266] width 187 height 15
type input "1000"
click at [455, 301] on input "Next" at bounding box center [465, 303] width 58 height 16
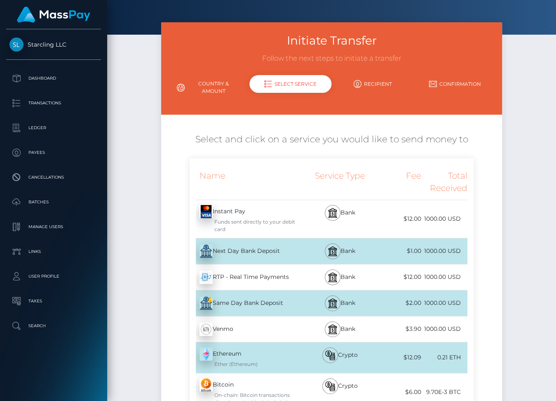
click at [295, 249] on div "Next Day Bank Deposit - USD" at bounding box center [248, 251] width 116 height 23
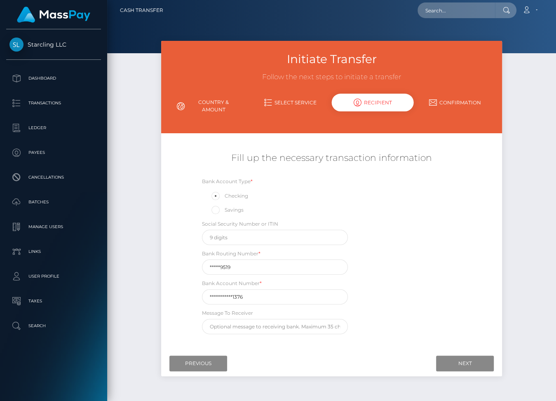
scroll to position [0, 0]
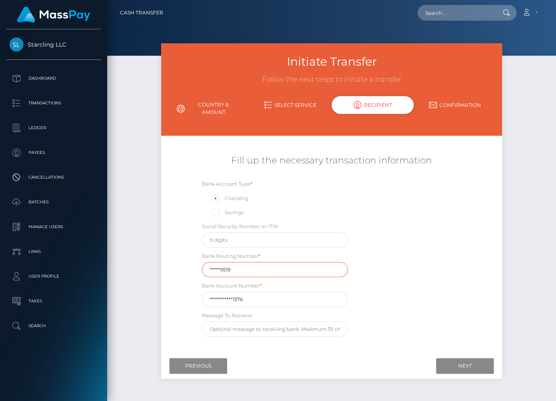
drag, startPoint x: 236, startPoint y: 271, endPoint x: 200, endPoint y: 271, distance: 36.3
click at [200, 271] on div "Bank Routing Number * *****9519" at bounding box center [275, 264] width 159 height 26
paste input "08400"
type input "084009519"
drag, startPoint x: 243, startPoint y: 299, endPoint x: 203, endPoint y: 299, distance: 39.6
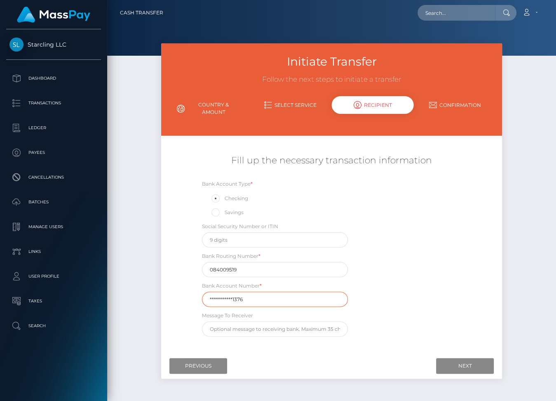
click at [203, 299] on input "**********" at bounding box center [275, 298] width 146 height 15
paste input "32331938103"
type input "323319381031376"
click at [459, 368] on input "Next" at bounding box center [465, 366] width 58 height 16
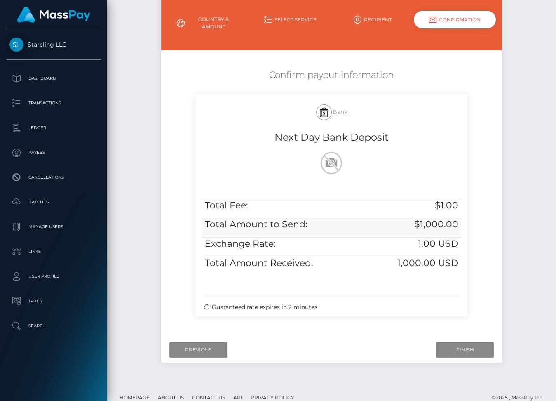
scroll to position [95, 0]
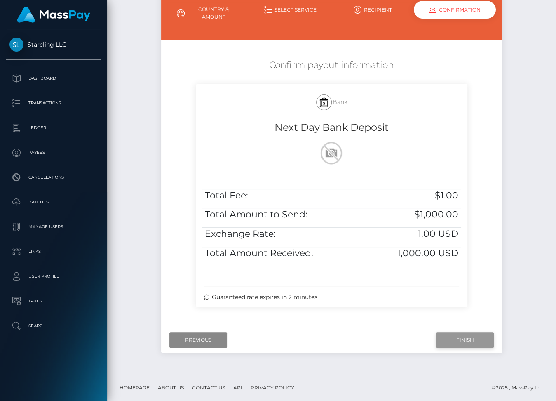
click at [460, 336] on input "Finish" at bounding box center [465, 340] width 58 height 16
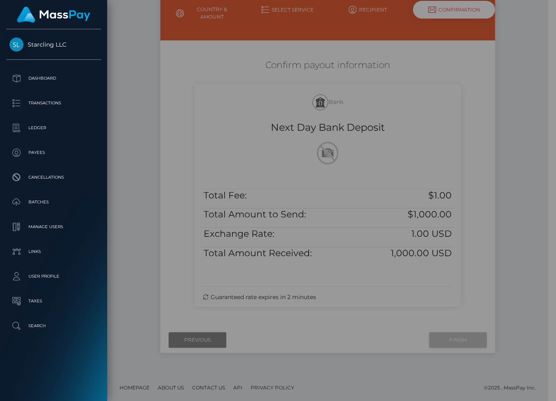
scroll to position [88, 0]
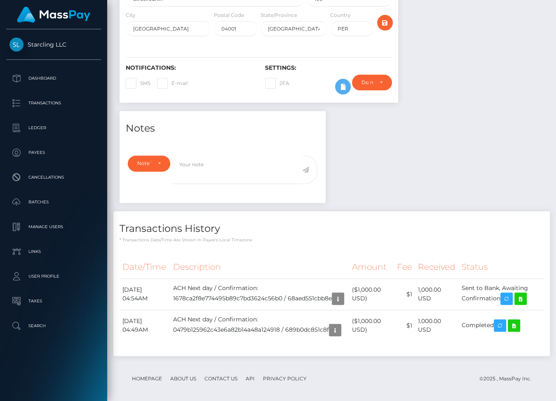
scroll to position [99, 133]
drag, startPoint x: 122, startPoint y: 290, endPoint x: 504, endPoint y: 297, distance: 382.7
click at [504, 297] on tr "August 27, 2025 04:54AM ACH Next day / Confirmation: 1678ca2f8e774495b89c7bd362…" at bounding box center [332, 293] width 424 height 31
copy tr "August 27, 2025 04:54AM ACH Next day / Confirmation: 1678ca2f8e774495b89c7bd362…"
click at [525, 299] on icon at bounding box center [521, 299] width 10 height 10
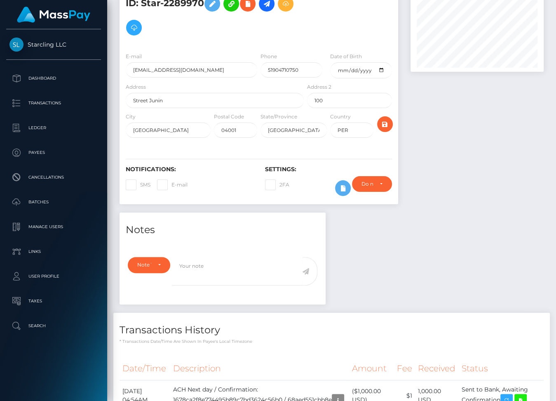
scroll to position [0, 0]
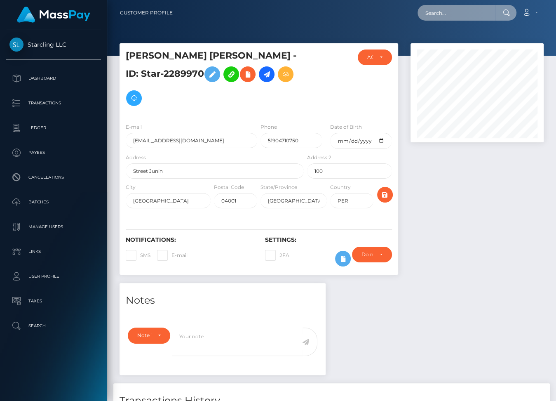
click at [449, 14] on input "text" at bounding box center [457, 13] width 78 height 16
paste input "1004807"
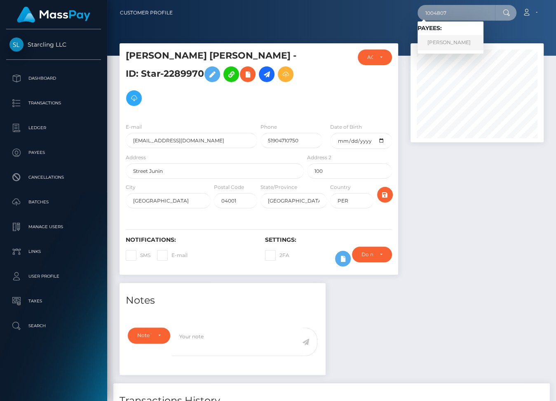
type input "1004807"
click at [460, 41] on link "Michl-Leo Mueller" at bounding box center [451, 42] width 66 height 15
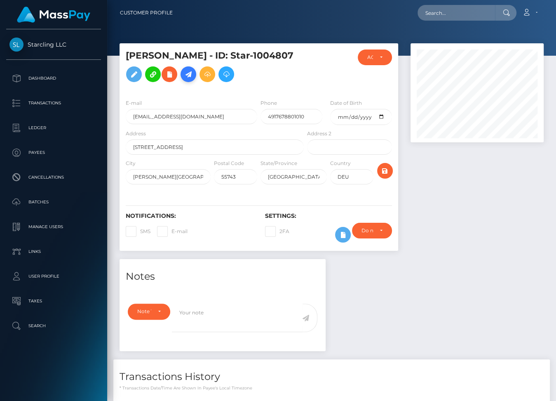
click at [188, 75] on icon at bounding box center [188, 74] width 10 height 10
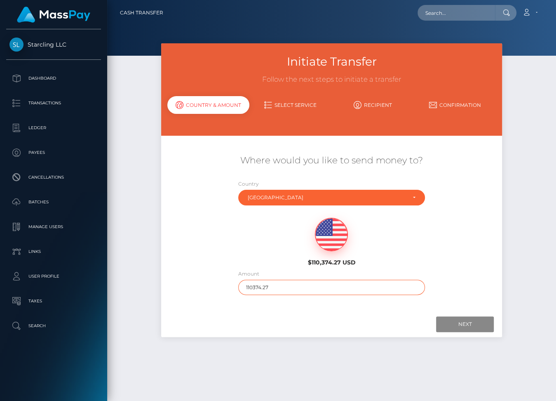
click at [257, 283] on input "110374.27" at bounding box center [331, 287] width 187 height 15
type input "1068"
click at [454, 320] on input "Next" at bounding box center [465, 324] width 58 height 16
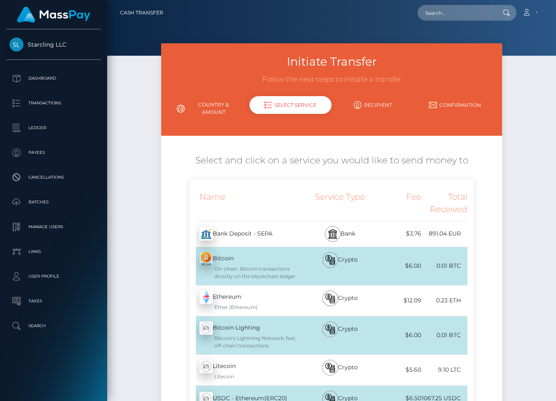
click at [258, 231] on div "Bank Deposit - SEPA - EUR" at bounding box center [248, 233] width 116 height 23
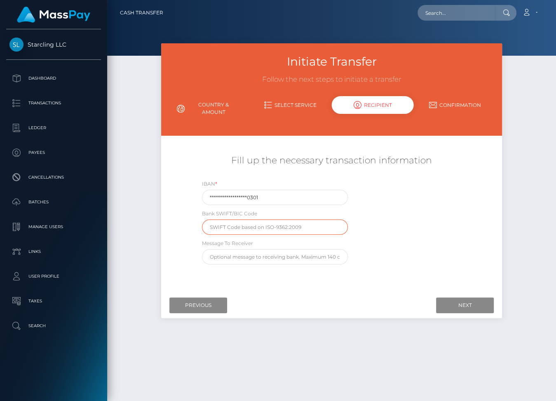
click at [237, 226] on input "text" at bounding box center [275, 226] width 146 height 15
paste input "GENODED1KHK"
type input "GENODED1KHK"
click at [454, 310] on input "Next" at bounding box center [465, 305] width 58 height 16
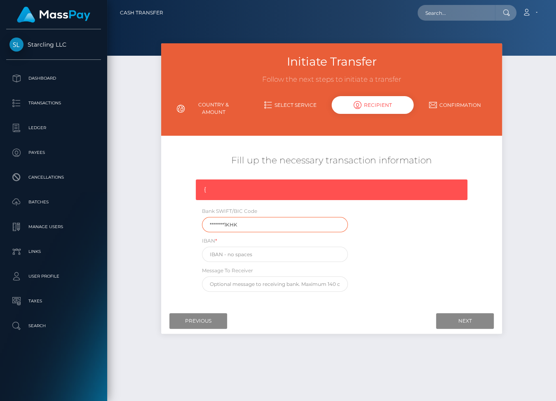
drag, startPoint x: 254, startPoint y: 227, endPoint x: 191, endPoint y: 224, distance: 63.1
click at [191, 224] on div "{ Bank SWIFT/BIC Code *******1KHK IBAN * Message To Receiver" at bounding box center [332, 237] width 284 height 116
paste input "GENODED"
type input "GENODED1KHK"
click at [221, 252] on input "text" at bounding box center [275, 254] width 146 height 15
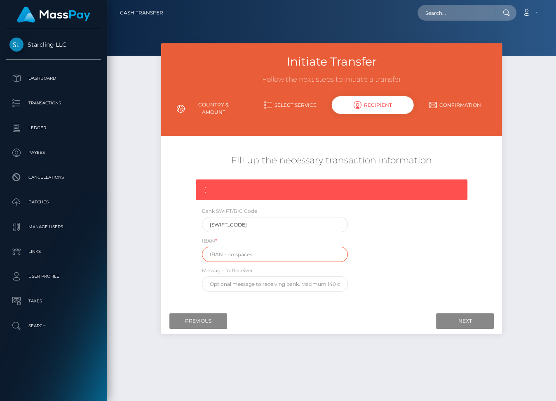
paste input "DE31 5606 1472 0106 6103 01"
click at [235, 251] on input "DE31 5606 1472 0106 6103 01" at bounding box center [275, 254] width 146 height 15
click at [223, 251] on input "DE31 5606 1472 0106 6103 01" at bounding box center [275, 254] width 146 height 15
click at [235, 251] on input "DE315606 1472 0106 6103 01" at bounding box center [275, 254] width 146 height 15
click at [246, 252] on input "DE3156061472 0106 6103 01" at bounding box center [275, 254] width 146 height 15
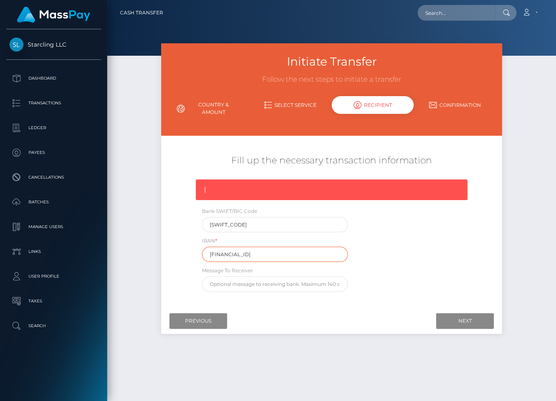
click at [257, 253] on input "DE31560614720106 6103 01" at bounding box center [275, 254] width 146 height 15
click at [268, 254] on input "DE315606147201066103 01" at bounding box center [275, 254] width 146 height 15
type input "DE31560614720106610301"
click at [465, 321] on input "Next" at bounding box center [465, 321] width 58 height 16
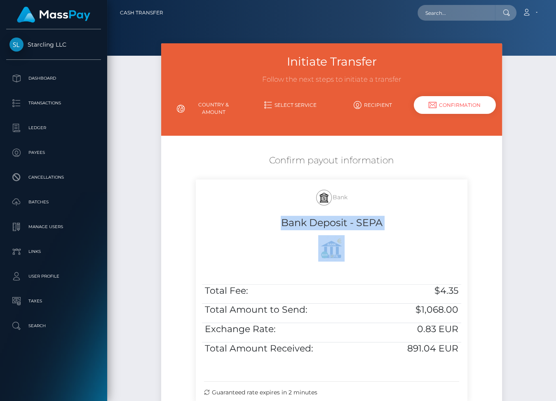
drag, startPoint x: 282, startPoint y: 220, endPoint x: 463, endPoint y: 343, distance: 219.0
click at [463, 343] on div "Bank Bank Deposit - SEPA Total Fee: $4.35 Total Amount to Send: $1,068.00 Excha…" at bounding box center [332, 290] width 272 height 222
copy div "Bank Deposit - SEPA"
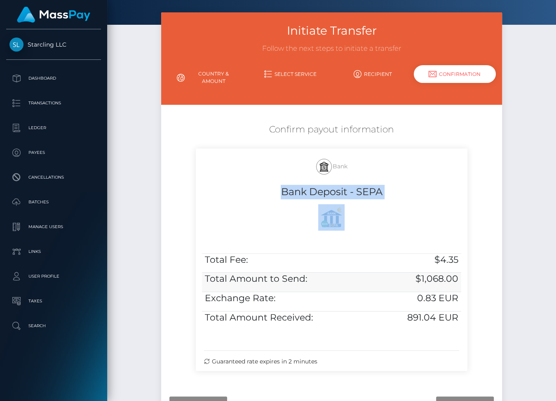
scroll to position [95, 0]
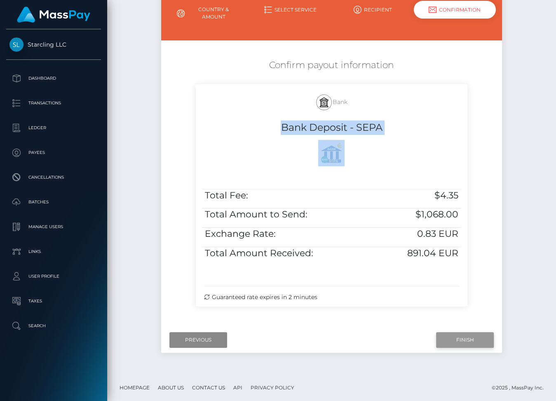
click at [462, 338] on input "Finish" at bounding box center [465, 340] width 58 height 16
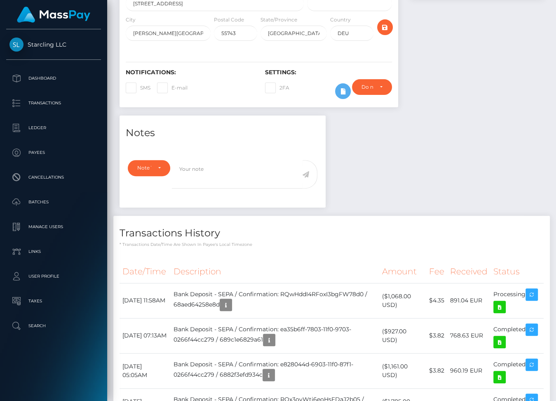
scroll to position [145, 0]
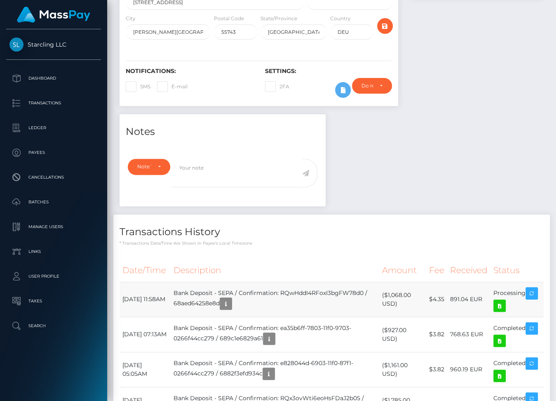
drag, startPoint x: 121, startPoint y: 290, endPoint x: 525, endPoint y: 288, distance: 403.6
click at [525, 288] on tr "[DATE] 11:58AM Bank Deposit - SEPA / Confirmation: RQwHddI4RFoxI3bgFW78d0 / 68a…" at bounding box center [332, 299] width 424 height 35
copy tr "[DATE] 11:58AM Bank Deposit - SEPA / Confirmation: RQwHddI4RFoxI3bgFW78d0 / 68a…"
click at [503, 306] on icon at bounding box center [500, 306] width 10 height 10
